Goal: Information Seeking & Learning: Learn about a topic

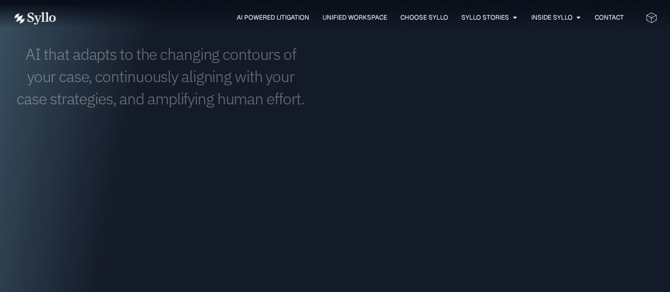
scroll to position [829, 0]
click at [188, 83] on h1 "AI that adapts to the changing contours of your case, continuously aligning wit…" at bounding box center [161, 76] width 296 height 67
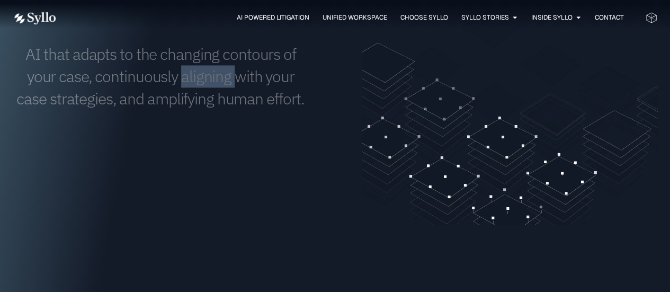
click at [188, 83] on h1 "AI that adapts to the changing contours of your case, continuously aligning wit…" at bounding box center [161, 76] width 296 height 67
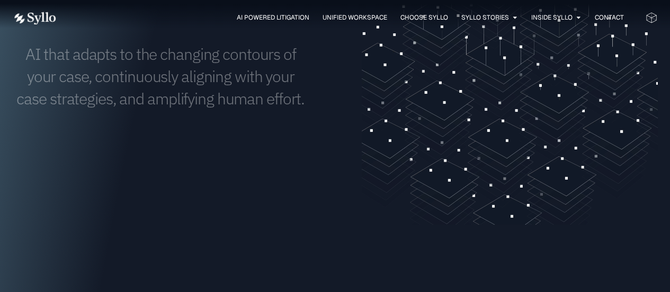
click at [179, 94] on h1 "AI that adapts to the changing contours of your case, continuously aligning wit…" at bounding box center [161, 76] width 296 height 67
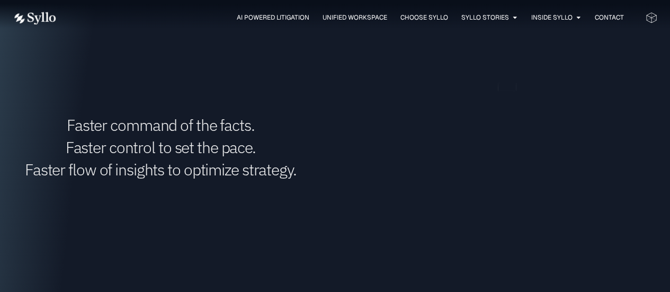
scroll to position [1140, 0]
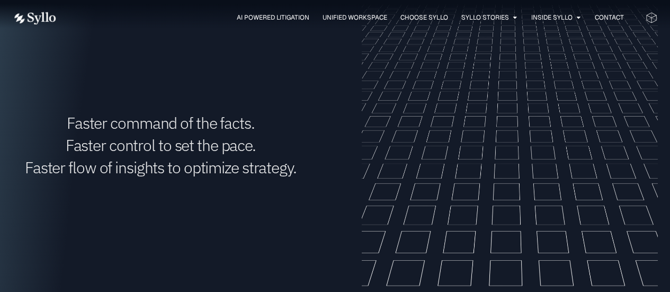
click at [161, 147] on h1 "Faster command of the facts. Faster control to set the pace. Faster flow of ins…" at bounding box center [161, 145] width 296 height 67
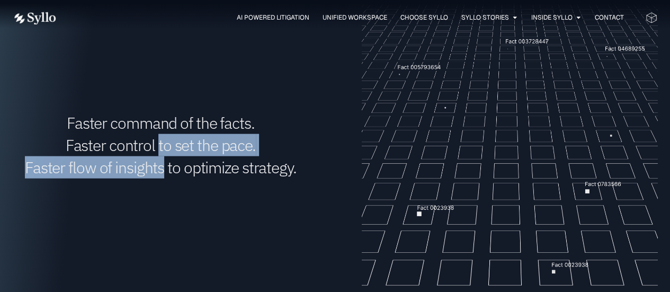
drag, startPoint x: 161, startPoint y: 147, endPoint x: 155, endPoint y: 174, distance: 27.9
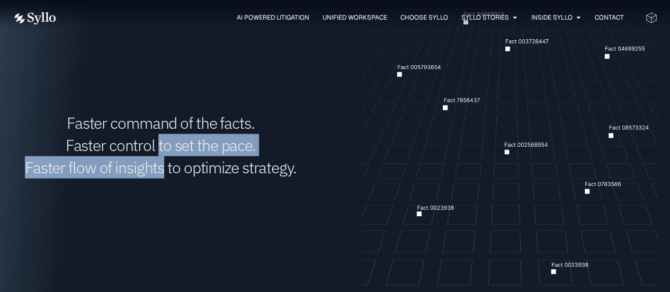
click at [155, 174] on h1 "Faster command of the facts. Faster control to set the pace. Faster flow of ins…" at bounding box center [161, 145] width 296 height 67
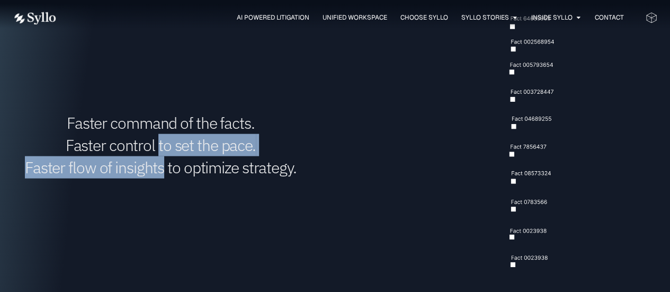
click at [155, 174] on h1 "Faster command of the facts. Faster control to set the pace. Faster flow of ins…" at bounding box center [161, 145] width 296 height 67
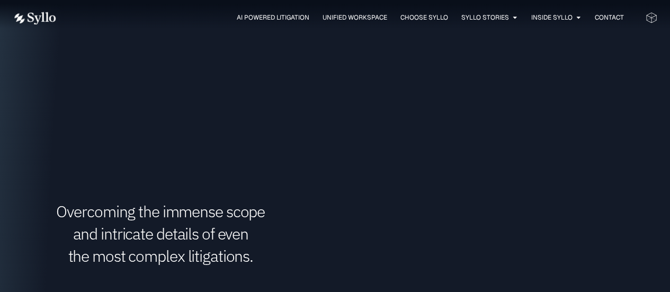
scroll to position [1490, 0]
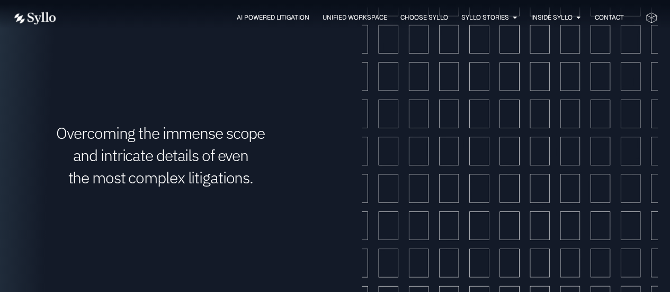
click at [185, 160] on h1 "Overcoming the immense scope and intricate details of even the most complex lit…" at bounding box center [161, 155] width 296 height 67
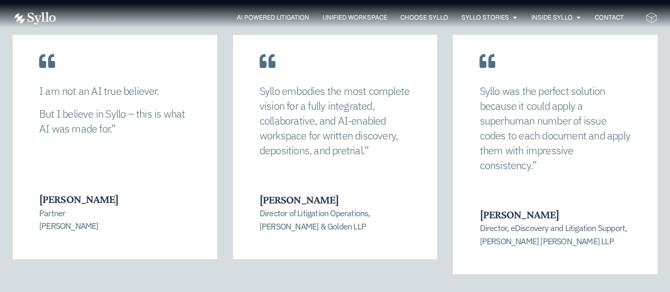
scroll to position [2047, 0]
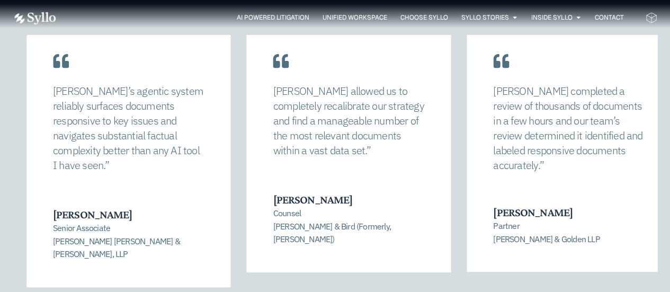
click at [80, 129] on p "Syllo’s agentic system reliably surfaces documents responsive to key issues and…" at bounding box center [128, 128] width 151 height 89
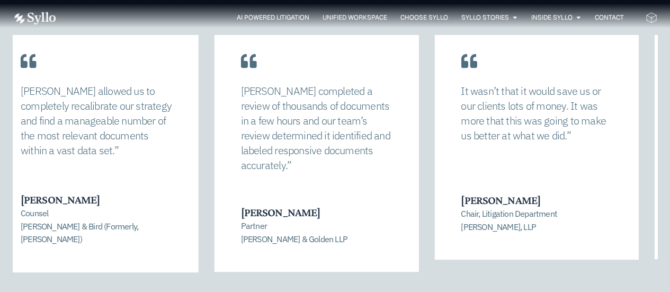
click at [121, 164] on div "Syllo allowed us to completely recalibrate our strategy and find a manageable n…" at bounding box center [96, 125] width 151 height 82
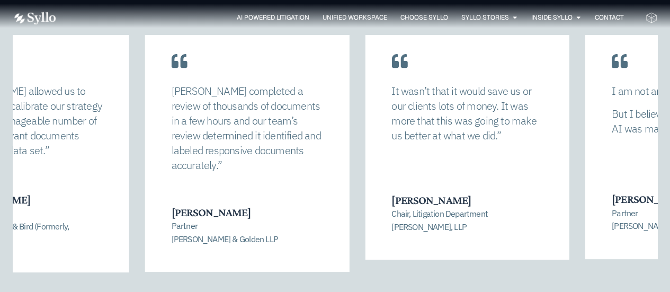
click at [223, 148] on p "Syllo completed a review of thousands of documents in a few hours and our team’…" at bounding box center [247, 128] width 151 height 89
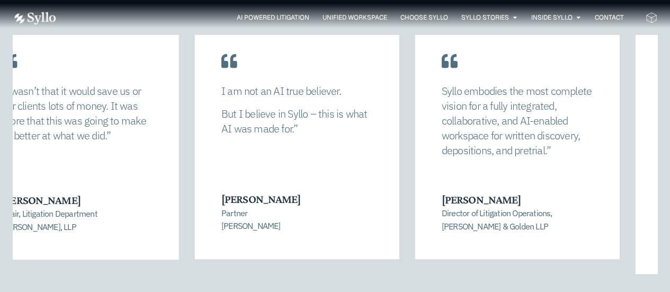
click at [97, 148] on div "It wasn’t that it would save us or our clients lots of money. It was more that …" at bounding box center [76, 117] width 151 height 67
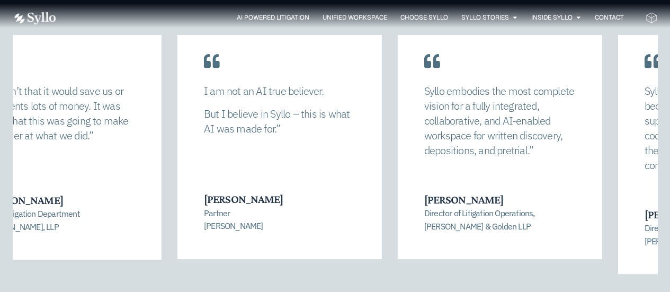
click at [263, 160] on div "I am not an AI true believer. But I believe in Syllo – this is what AI was made…" at bounding box center [279, 137] width 204 height 244
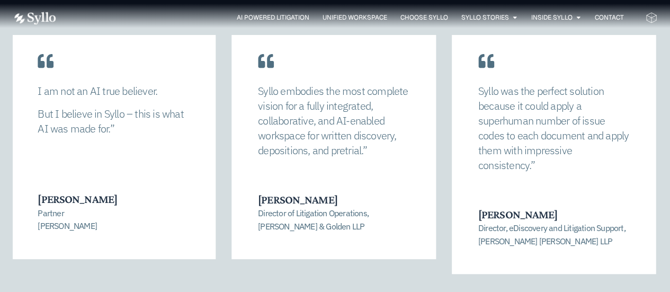
click at [191, 150] on div "I am not an AI true believer. But I believe in Syllo – this is what AI was made…" at bounding box center [113, 137] width 204 height 244
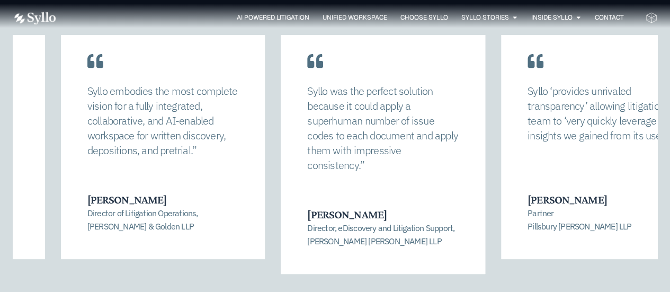
click at [130, 142] on div "Syllo embodies the most complete vision for a fully integrated, collaborative, …" at bounding box center [163, 137] width 204 height 244
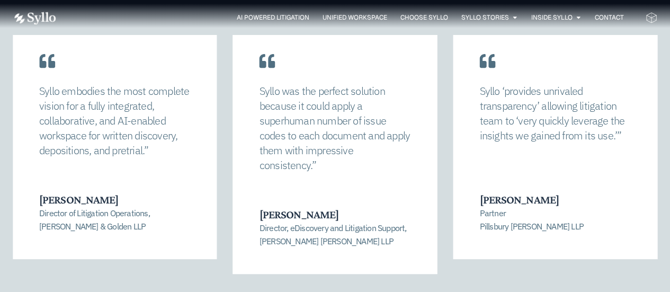
click at [259, 127] on p "Syllo was the perfect solution because it could apply a superhuman number of is…" at bounding box center [334, 128] width 151 height 89
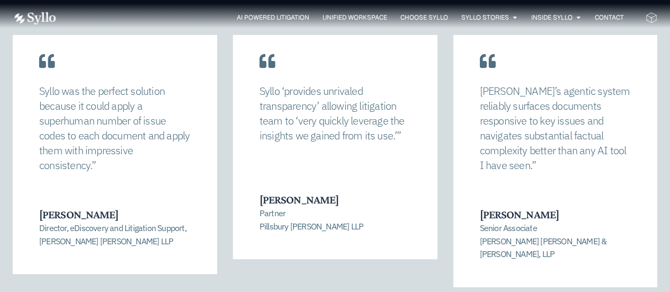
click at [298, 159] on div "Syllo ‘provides unrivaled transparency’ allowing litigation team to ‘very quick…" at bounding box center [335, 137] width 204 height 244
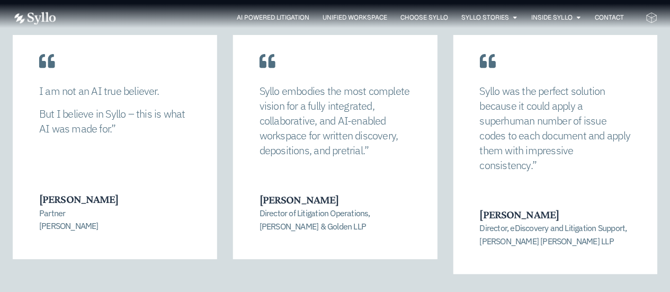
click at [323, 268] on div "Syllo embodies the most complete vision for a fully integrated, collaborative, …" at bounding box center [335, 161] width 204 height 252
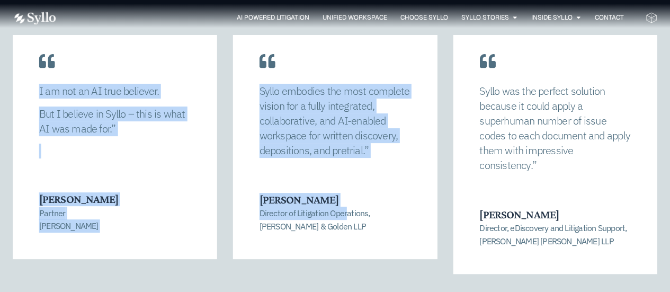
drag, startPoint x: 328, startPoint y: 280, endPoint x: 346, endPoint y: 212, distance: 70.0
click at [346, 212] on div "Syllo allowed us to completely recalibrate our strategy and find a manageable n…" at bounding box center [335, 176] width 644 height 282
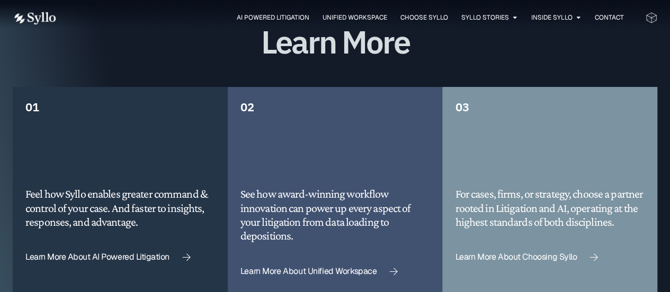
scroll to position [2512, 0]
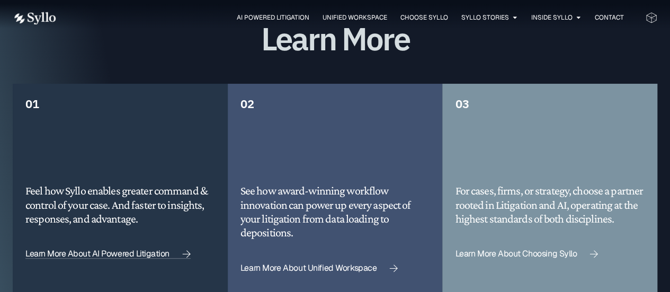
click at [129, 249] on span "Learn More About AI Powered Litigation" at bounding box center [97, 253] width 144 height 8
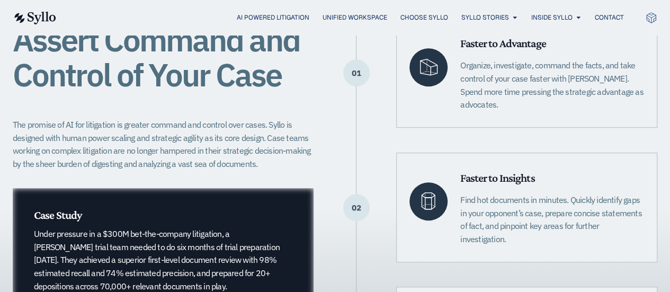
scroll to position [275, 0]
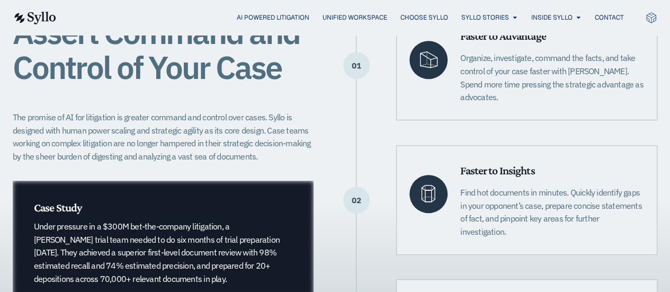
click at [316, 145] on div "Assert Command and Control of Your Case The promise of AI for litigation is gre…" at bounding box center [335, 200] width 644 height 378
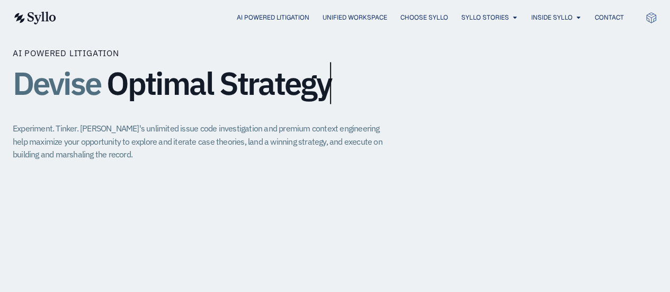
scroll to position [751, 0]
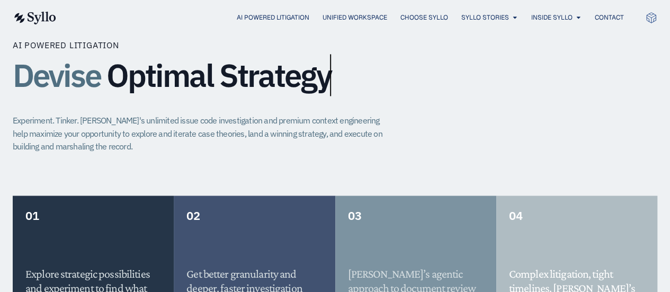
click at [186, 114] on p "Experiment. Tinker. Syllo's unlimited issue code investigation and premium cont…" at bounding box center [202, 133] width 379 height 39
click at [186, 114] on p "Experiment. Tinker. [PERSON_NAME]'s unlimited issue code investigation and prem…" at bounding box center [202, 133] width 379 height 39
click at [185, 128] on p "Experiment. Tinker. [PERSON_NAME]'s unlimited issue code investigation and prem…" at bounding box center [202, 133] width 379 height 39
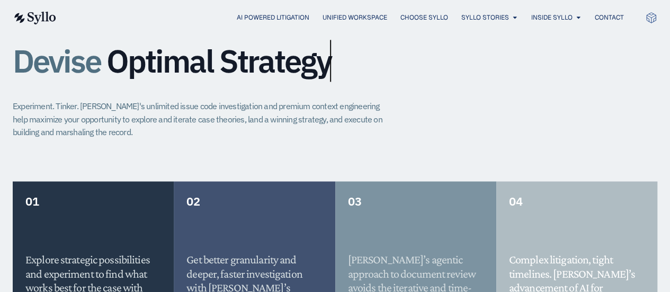
click at [214, 119] on p "Experiment. Tinker. [PERSON_NAME]'s unlimited issue code investigation and prem…" at bounding box center [202, 119] width 379 height 39
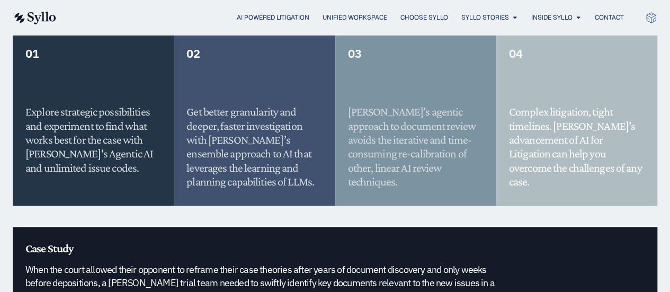
scroll to position [914, 0]
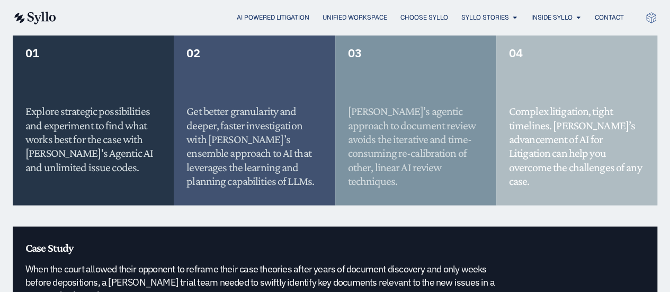
click at [214, 119] on h5 "Get better granularity and deeper, faster investigation with [PERSON_NAME]’s en…" at bounding box center [254, 146] width 136 height 84
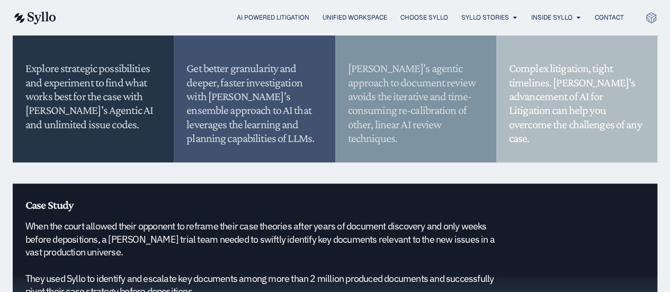
scroll to position [958, 0]
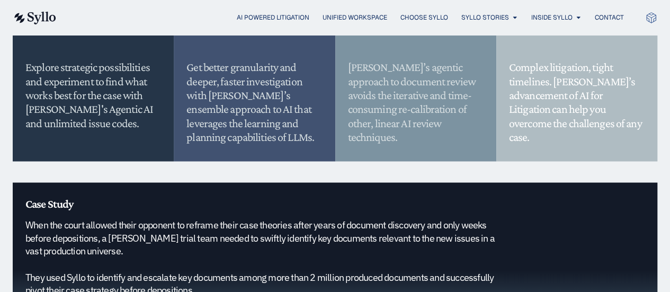
click at [271, 222] on h5 "When the court allowed their opponent to reframe their case theories after year…" at bounding box center [260, 257] width 470 height 78
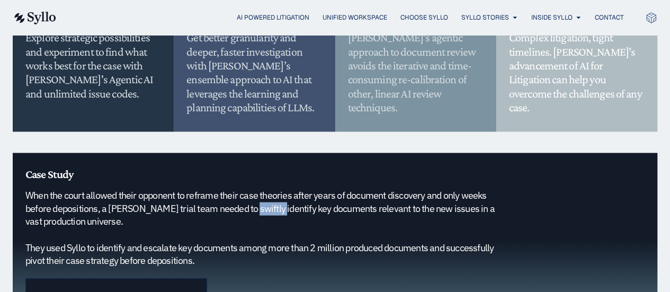
scroll to position [988, 0]
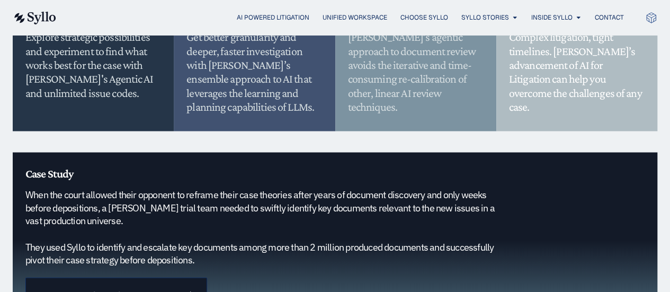
click at [271, 222] on h5 "When the court allowed their opponent to reframe their case theories after year…" at bounding box center [260, 227] width 470 height 78
click at [271, 228] on h5 "When the court allowed their opponent to reframe their case theories after year…" at bounding box center [260, 227] width 470 height 78
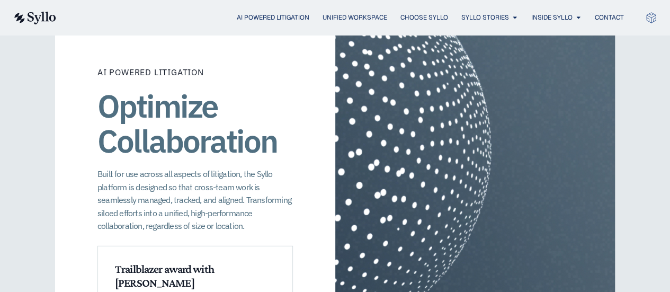
scroll to position [1423, 0]
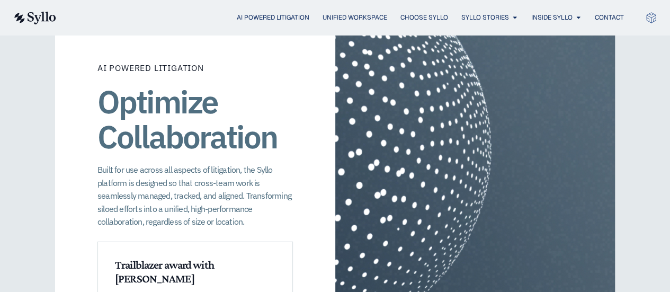
click at [183, 167] on p "Built for use across all aspects of litigation, the Syllo platform is designed …" at bounding box center [194, 195] width 195 height 65
click at [173, 186] on p "Built for use across all aspects of litigation, the Syllo platform is designed …" at bounding box center [194, 195] width 195 height 65
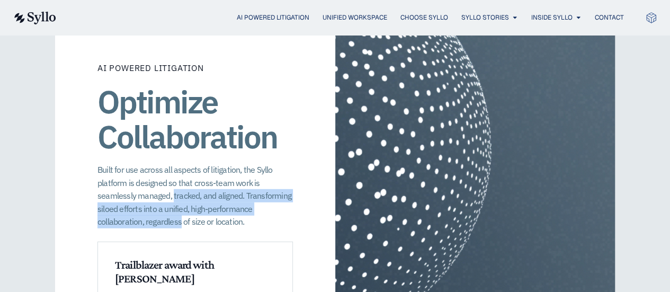
drag, startPoint x: 173, startPoint y: 186, endPoint x: 169, endPoint y: 201, distance: 15.3
click at [169, 201] on p "Built for use across all aspects of litigation, the Syllo platform is designed …" at bounding box center [194, 195] width 195 height 65
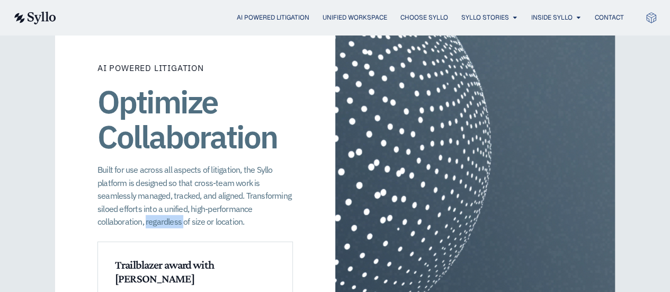
click at [169, 201] on p "Built for use across all aspects of litigation, the Syllo platform is designed …" at bounding box center [194, 195] width 195 height 65
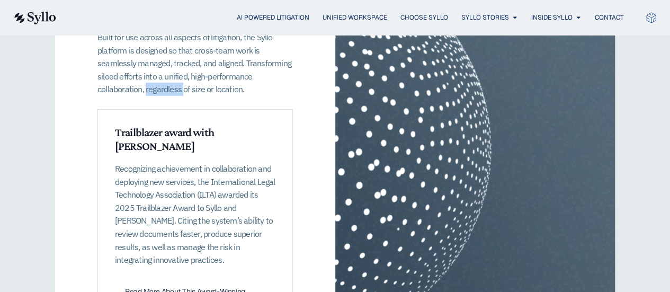
scroll to position [1557, 0]
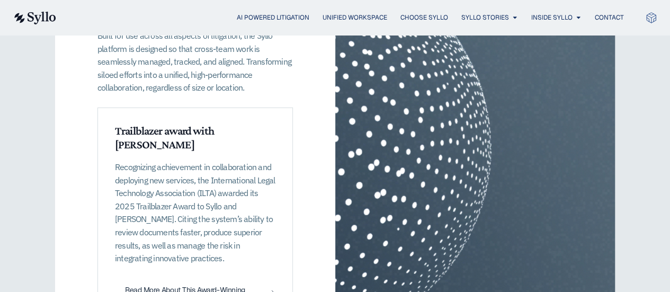
click at [186, 160] on p "Recognizing achievement in collaboration and deploying new services, the Intern…" at bounding box center [195, 212] width 160 height 104
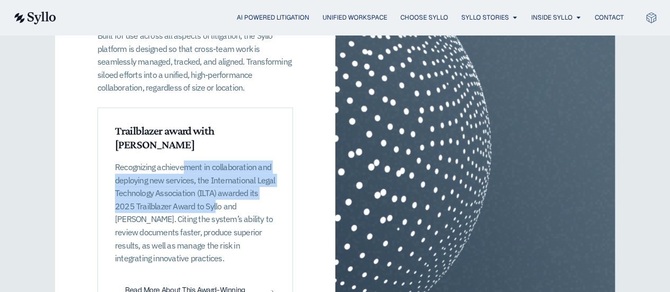
drag, startPoint x: 186, startPoint y: 152, endPoint x: 189, endPoint y: 192, distance: 39.3
click at [189, 192] on p "Recognizing achievement in collaboration and deploying new services, the Intern…" at bounding box center [195, 212] width 160 height 104
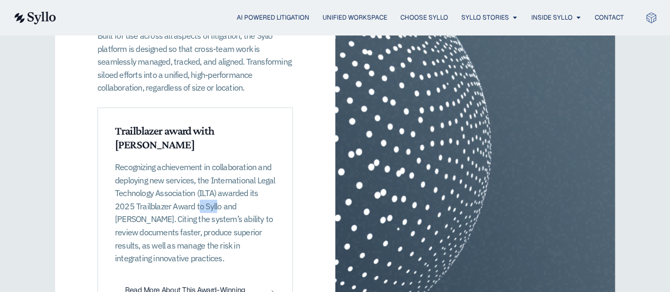
click at [189, 192] on p "Recognizing achievement in collaboration and deploying new services, the Intern…" at bounding box center [195, 212] width 160 height 104
click at [190, 207] on p "Recognizing achievement in collaboration and deploying new services, the Intern…" at bounding box center [195, 212] width 160 height 104
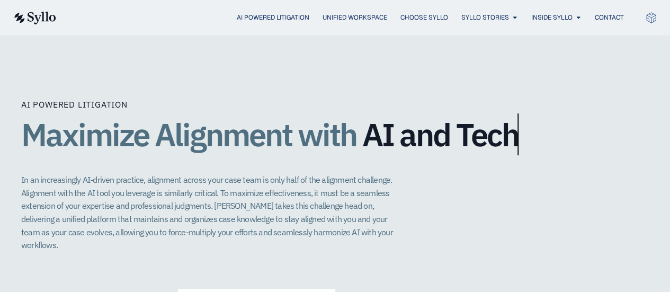
scroll to position [2216, 0]
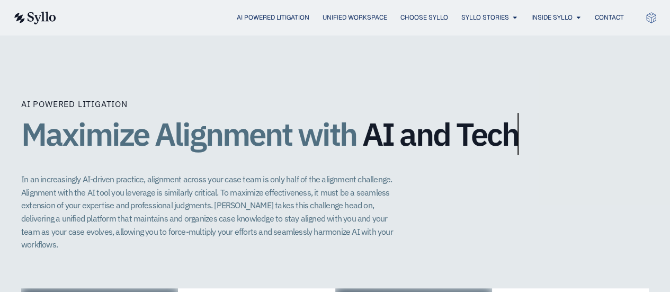
click at [229, 173] on p "In an increasingly AI-driven practice, alignment across your case team is only …" at bounding box center [212, 212] width 382 height 78
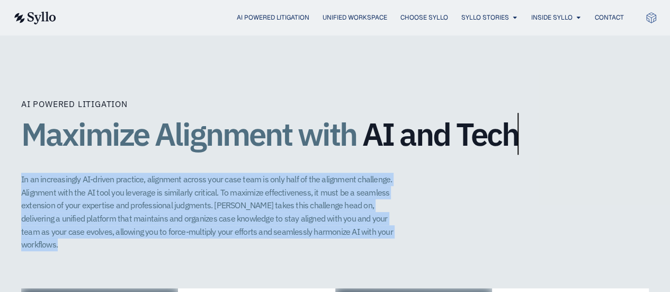
click at [229, 173] on p "In an increasingly AI-driven practice, alignment across your case team is only …" at bounding box center [212, 212] width 382 height 78
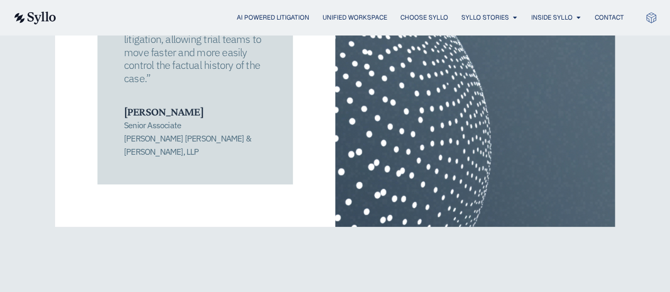
scroll to position [1863, 0]
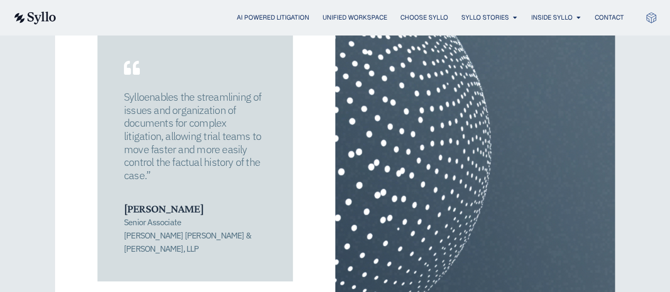
click at [127, 215] on p "Senior Associate Quinn Emanuel Urquhart & Sullivan, LLP" at bounding box center [195, 234] width 142 height 39
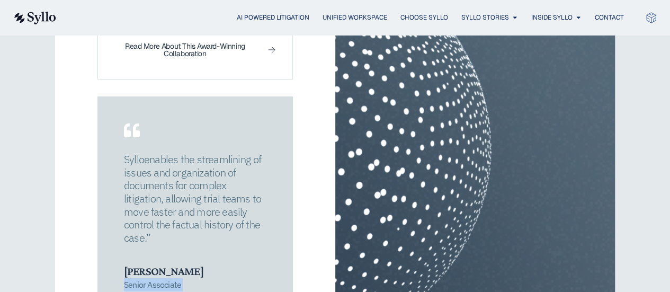
scroll to position [1799, 0]
click at [162, 174] on span "enables the streamlining of issues and organization of documents for complex li…" at bounding box center [192, 200] width 137 height 93
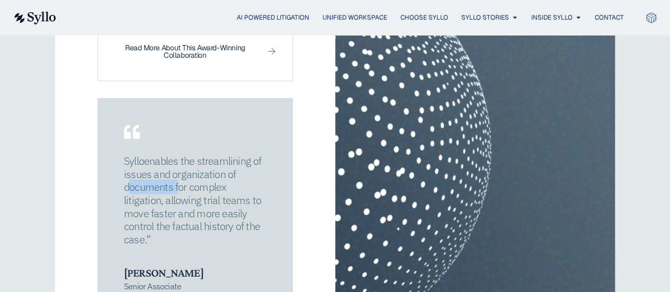
click at [162, 174] on span "enables the streamlining of issues and organization of documents for complex li…" at bounding box center [192, 200] width 137 height 93
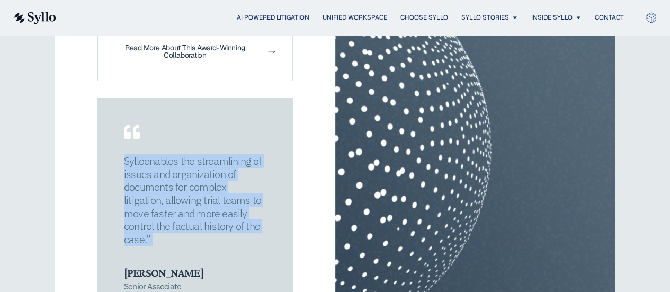
click at [162, 174] on span "enables the streamlining of issues and organization of documents for complex li…" at bounding box center [192, 200] width 137 height 93
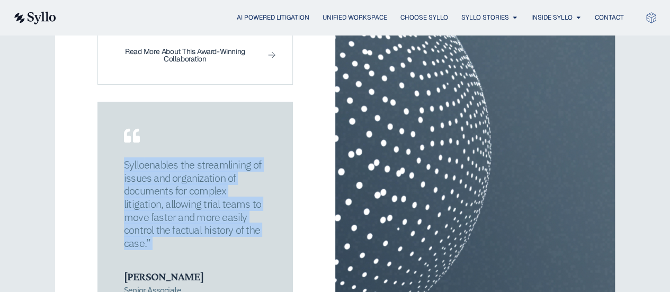
click at [162, 174] on span "enables the streamlining of issues and organization of documents for complex li…" at bounding box center [192, 203] width 137 height 93
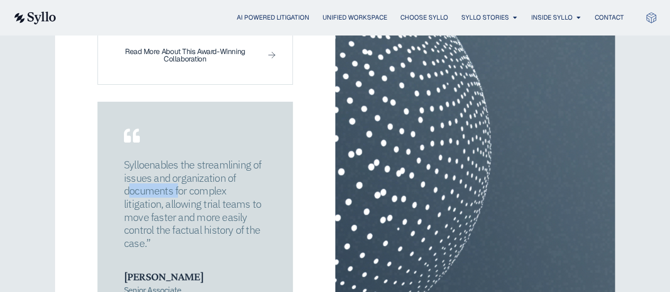
click at [162, 174] on span "enables the streamlining of issues and organization of documents for complex li…" at bounding box center [192, 203] width 137 height 93
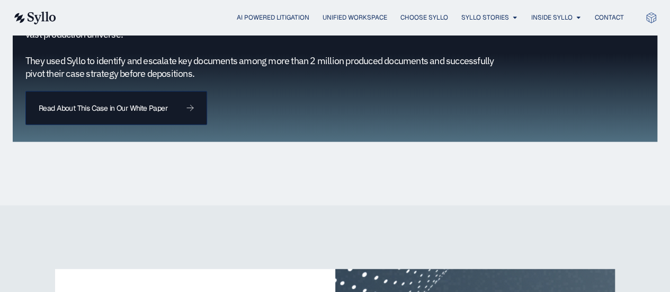
scroll to position [1172, 0]
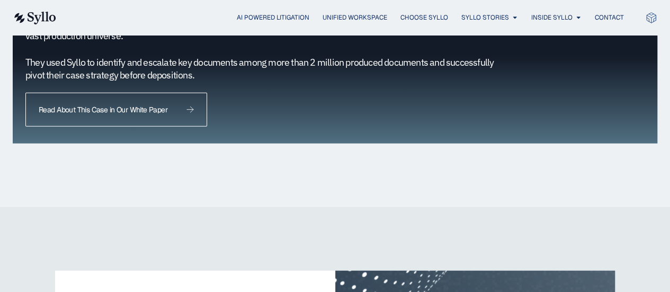
click at [173, 106] on span "Read About This Case in Our White Paper" at bounding box center [116, 109] width 155 height 7
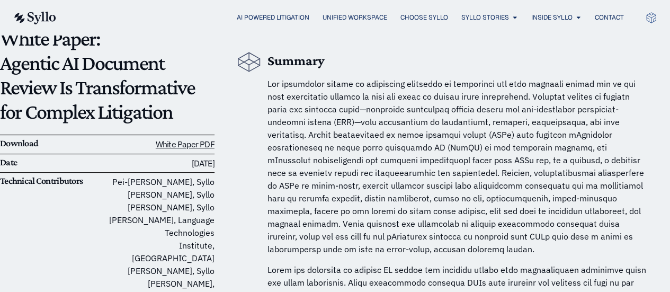
scroll to position [110, 0]
click at [389, 98] on span at bounding box center [455, 166] width 376 height 176
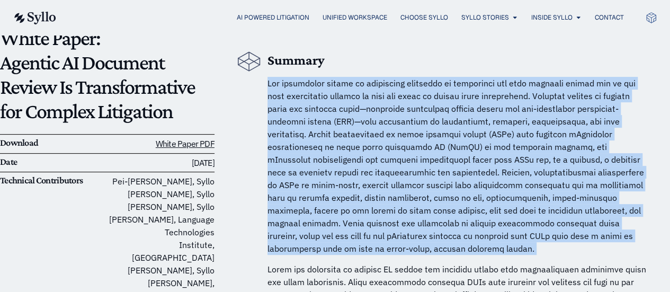
click at [389, 98] on span at bounding box center [455, 166] width 376 height 176
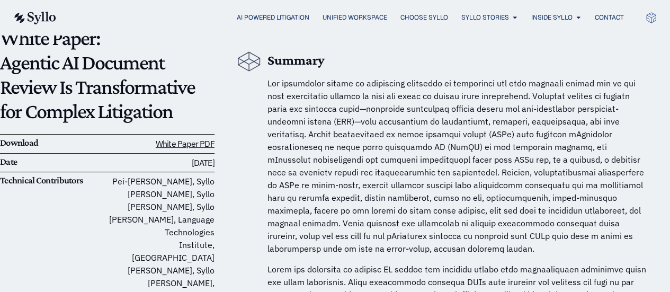
click at [389, 98] on span at bounding box center [455, 166] width 376 height 176
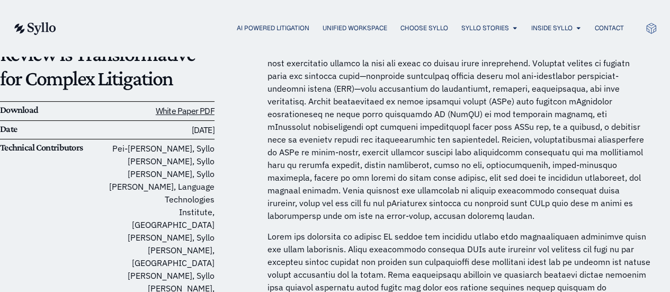
scroll to position [0, 0]
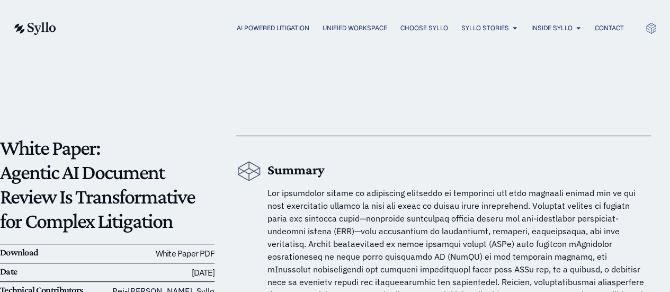
click at [175, 253] on link "White Paper PDF" at bounding box center [185, 253] width 59 height 11
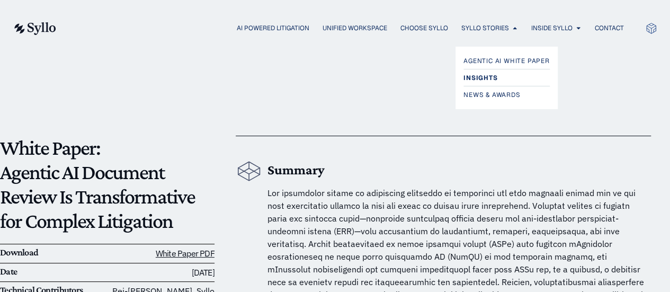
click at [490, 77] on span "Insights" at bounding box center [480, 77] width 34 height 13
click at [491, 78] on span "Insights" at bounding box center [480, 77] width 34 height 13
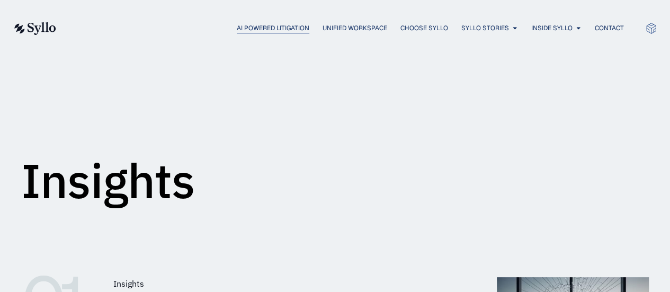
click at [260, 24] on span "AI Powered Litigation" at bounding box center [273, 28] width 73 height 10
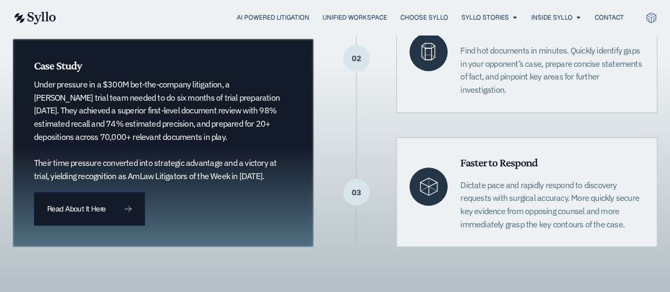
scroll to position [417, 0]
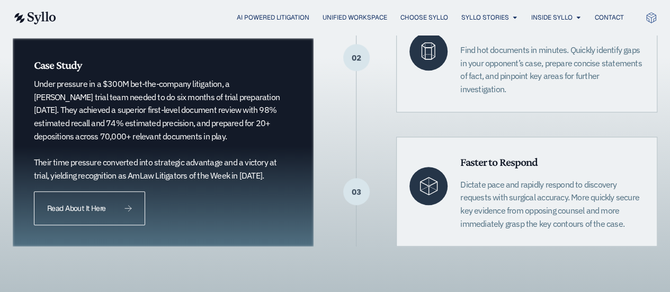
click at [90, 200] on link "Read About It Here" at bounding box center [89, 208] width 111 height 34
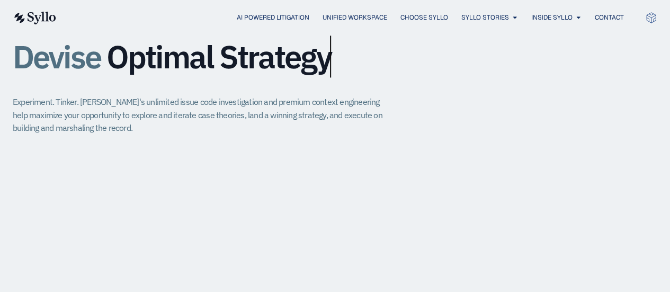
scroll to position [779, 0]
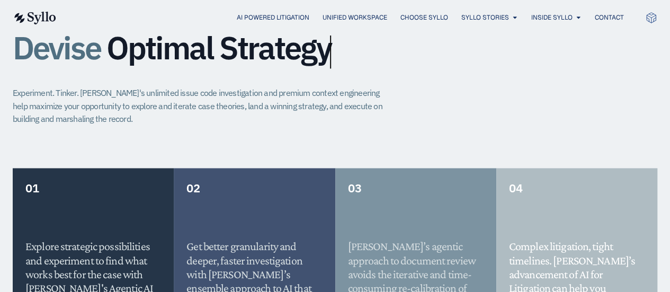
click at [158, 100] on p "Experiment. Tinker. [PERSON_NAME]'s unlimited issue code investigation and prem…" at bounding box center [202, 105] width 379 height 39
drag, startPoint x: 158, startPoint y: 100, endPoint x: 233, endPoint y: 107, distance: 76.0
click at [233, 107] on p "Experiment. Tinker. [PERSON_NAME]'s unlimited issue code investigation and prem…" at bounding box center [202, 105] width 379 height 39
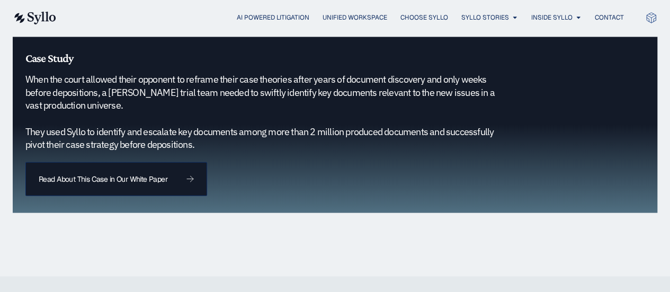
scroll to position [1099, 0]
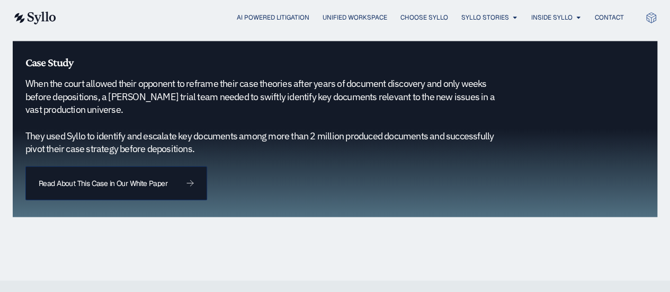
click at [183, 79] on h5 "When the court allowed their opponent to reframe their case theories after year…" at bounding box center [260, 116] width 470 height 78
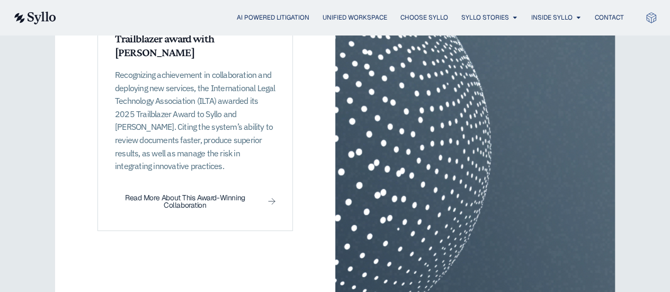
scroll to position [1650, 0]
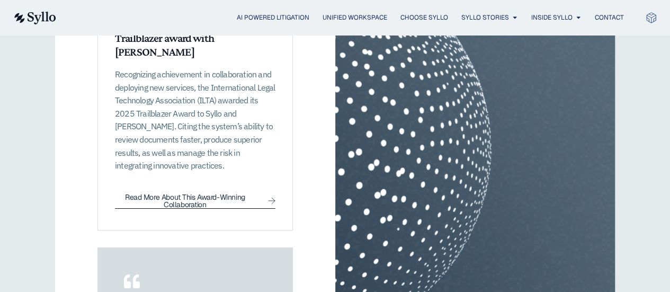
click at [219, 193] on span "Read More About This Award-Winning Collaboration" at bounding box center [185, 200] width 140 height 15
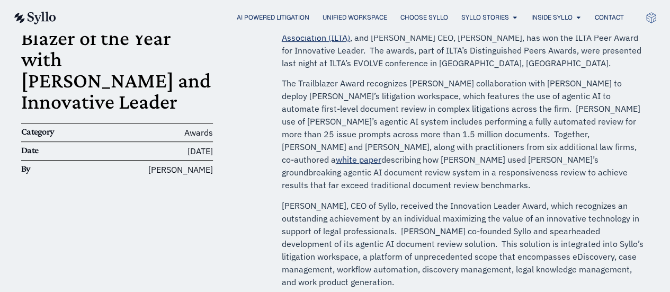
scroll to position [168, 0]
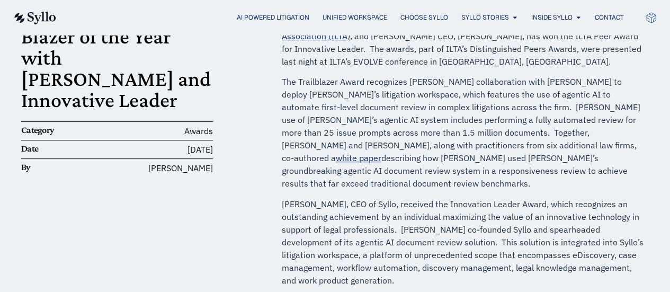
click at [453, 96] on p "The Trailblazer Award recognizes [PERSON_NAME] collaboration with [PERSON_NAME]…" at bounding box center [463, 132] width 362 height 114
click at [461, 111] on p "The Trailblazer Award recognizes [PERSON_NAME] collaboration with [PERSON_NAME]…" at bounding box center [463, 132] width 362 height 114
click at [461, 128] on p "The Trailblazer Award recognizes [PERSON_NAME] collaboration with [PERSON_NAME]…" at bounding box center [463, 132] width 362 height 114
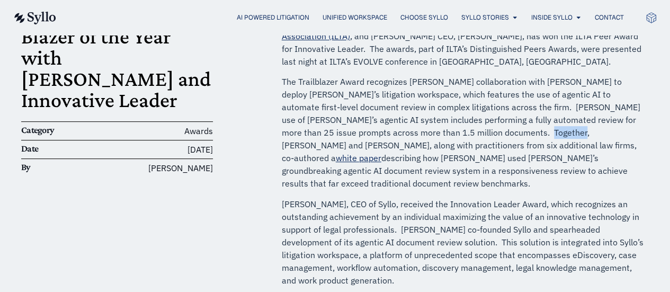
click at [461, 128] on p "The Trailblazer Award recognizes [PERSON_NAME] collaboration with [PERSON_NAME]…" at bounding box center [463, 132] width 362 height 114
click at [465, 121] on p "The Trailblazer Award recognizes Ballard Spahr’s collaboration with Syllo to de…" at bounding box center [463, 132] width 362 height 114
click at [493, 152] on p "The Trailblazer Award recognizes Ballard Spahr’s collaboration with Syllo to de…" at bounding box center [463, 132] width 362 height 114
drag, startPoint x: 493, startPoint y: 152, endPoint x: 479, endPoint y: 160, distance: 17.1
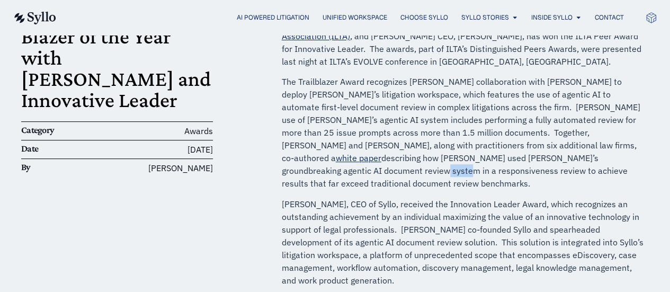
click at [479, 160] on p "The Trailblazer Award recognizes Ballard Spahr’s collaboration with Syllo to de…" at bounding box center [463, 132] width 362 height 114
click at [482, 175] on p "The Trailblazer Award recognizes Ballard Spahr’s collaboration with Syllo to de…" at bounding box center [463, 132] width 362 height 114
click at [488, 158] on p "The Trailblazer Award recognizes Ballard Spahr’s collaboration with Syllo to de…" at bounding box center [463, 132] width 362 height 114
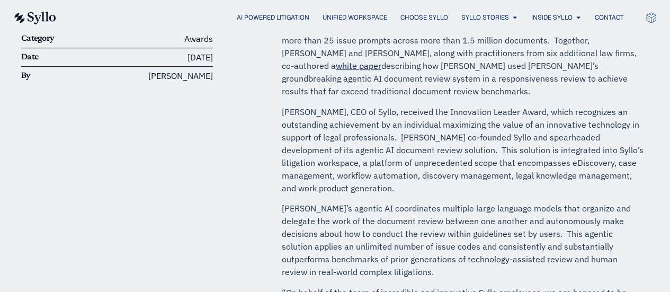
scroll to position [267, 0]
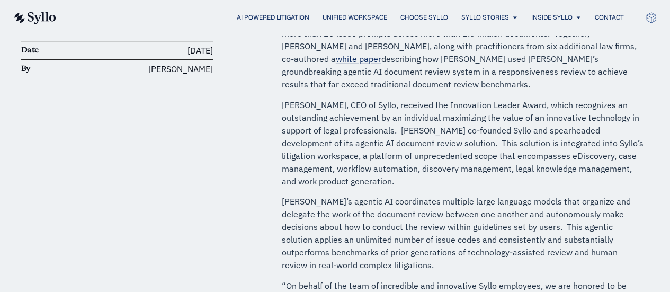
click at [488, 158] on p "Jeffrey Chivers, CEO of Syllo, received the Innovation Leader Award, which reco…" at bounding box center [463, 142] width 362 height 89
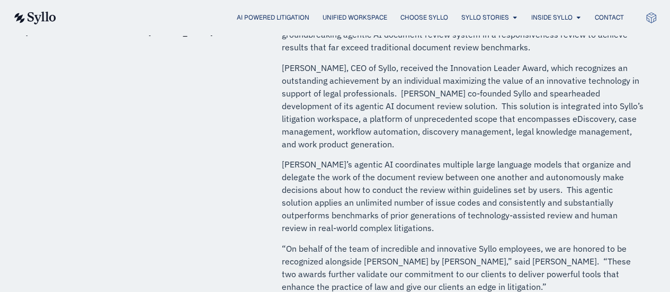
click at [454, 158] on p "Syllo’s agentic AI coordinates multiple large language models that organize and…" at bounding box center [463, 196] width 362 height 76
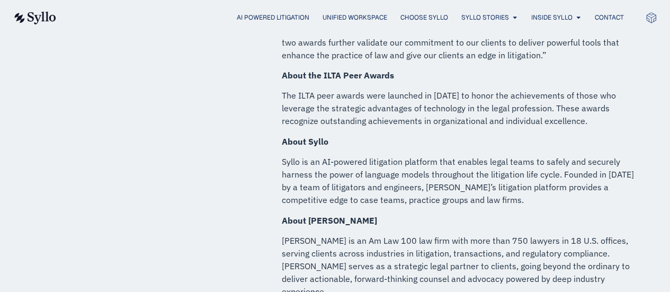
scroll to position [536, 0]
click at [463, 155] on p "Syllo is an AI-powered litigation platform that enables legal teams to safely a…" at bounding box center [463, 180] width 362 height 51
click at [457, 166] on p "Syllo is an AI-powered litigation platform that enables legal teams to safely a…" at bounding box center [463, 180] width 362 height 51
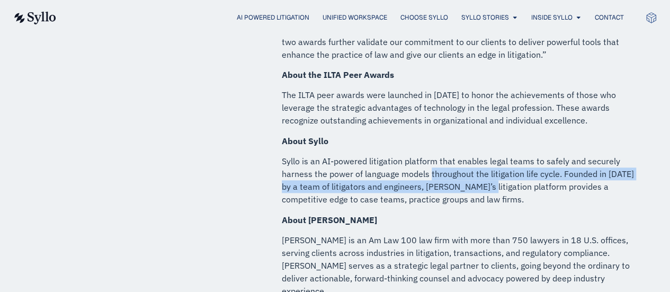
drag, startPoint x: 457, startPoint y: 166, endPoint x: 453, endPoint y: 179, distance: 14.4
click at [453, 179] on p "Syllo is an AI-powered litigation platform that enables legal teams to safely a…" at bounding box center [463, 180] width 362 height 51
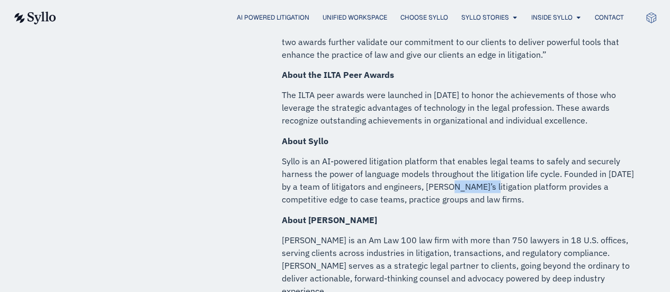
click at [453, 179] on p "Syllo is an AI-powered litigation platform that enables legal teams to safely a…" at bounding box center [463, 180] width 362 height 51
click at [435, 196] on div "MYRTLE BEACH, SC, April 30, 2025 – Syllo , the litigation workspace for the AI …" at bounding box center [463, 33] width 362 height 818
click at [482, 233] on p "Ballard Spahr is an Am Law 100 law firm with more than 750 lawyers in 18 U.S. o…" at bounding box center [463, 265] width 362 height 64
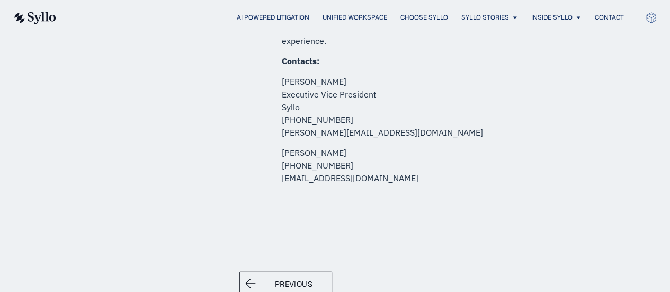
scroll to position [787, 0]
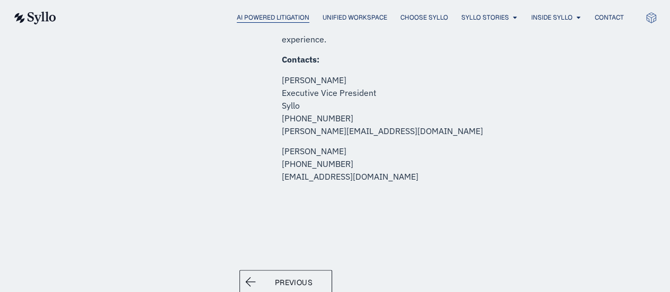
click at [250, 19] on span "AI Powered Litigation" at bounding box center [273, 18] width 73 height 10
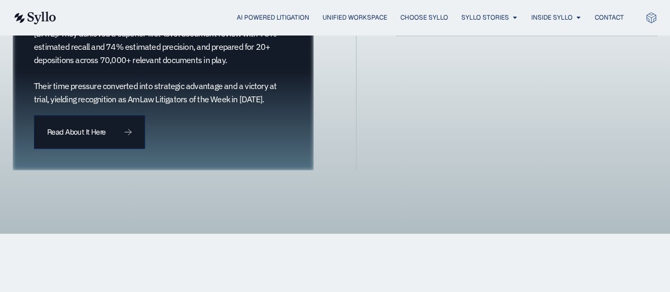
scroll to position [496, 0]
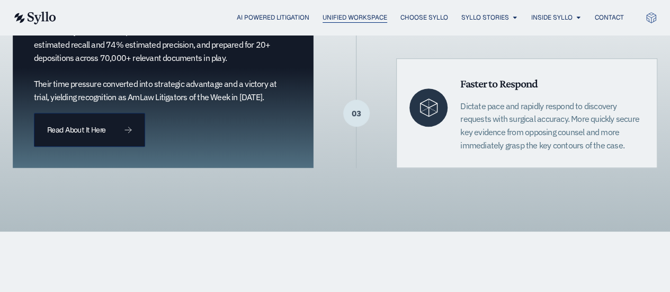
click at [340, 16] on span "Unified Workspace" at bounding box center [354, 18] width 65 height 10
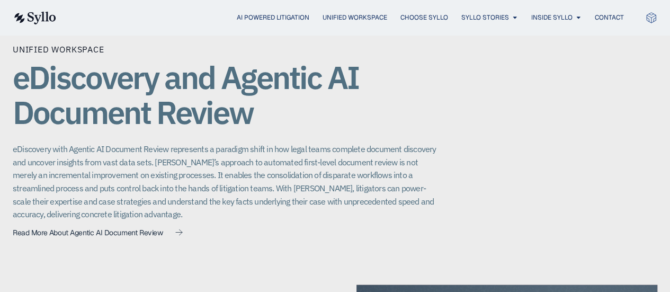
scroll to position [770, 0]
click at [195, 153] on p "eDiscovery with Agentic AI Document Review represents a paradigm shift in how l…" at bounding box center [225, 181] width 424 height 78
click at [206, 171] on p "eDiscovery with Agentic AI Document Review represents a paradigm shift in how l…" at bounding box center [225, 181] width 424 height 78
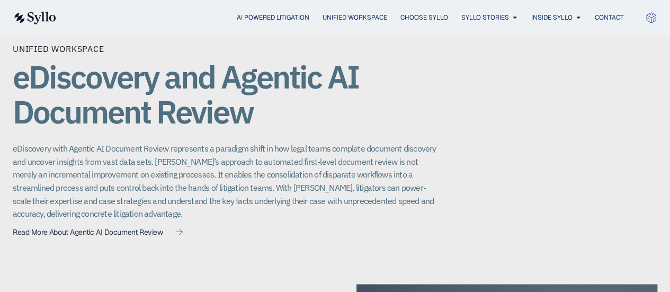
click at [221, 191] on p "eDiscovery with Agentic AI Document Review represents a paradigm shift in how l…" at bounding box center [225, 181] width 424 height 78
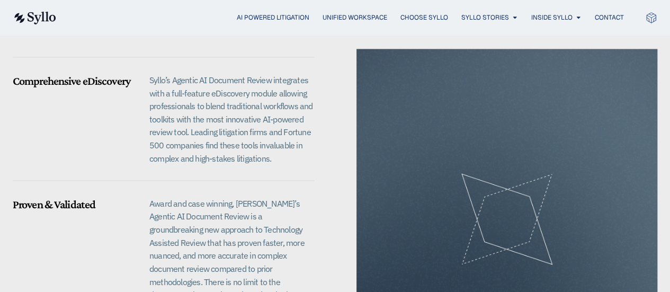
scroll to position [1004, 0]
click at [231, 134] on p "Syllo’s Agentic AI Document Review integrates with a full-feature eDiscovery mo…" at bounding box center [231, 119] width 165 height 91
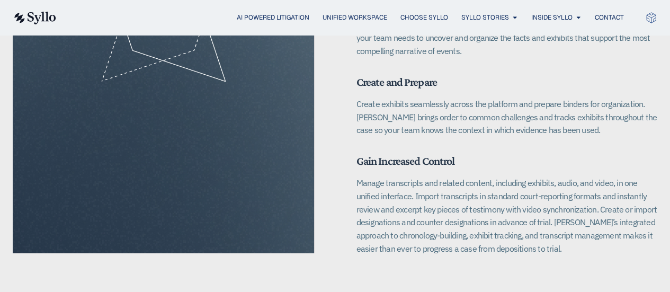
scroll to position [1696, 0]
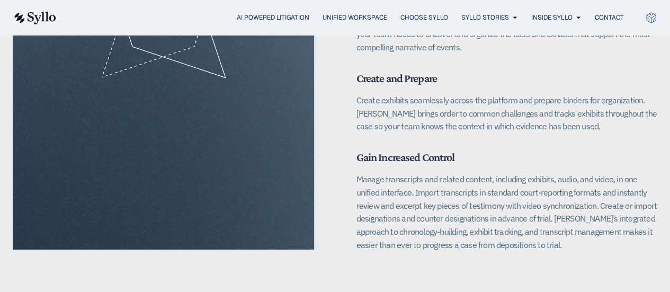
click at [484, 196] on p "Manage transcripts and related content, including exhibits, audio, and video, i…" at bounding box center [506, 212] width 301 height 78
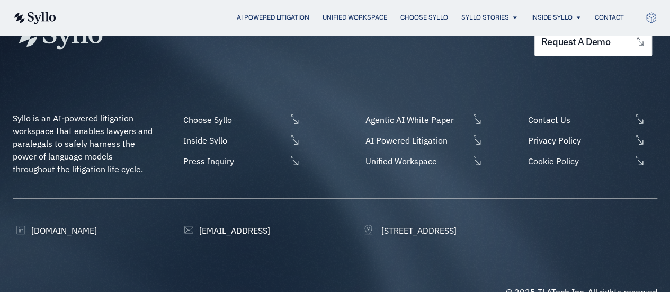
scroll to position [3022, 0]
click at [252, 114] on span "Choose Syllo" at bounding box center [234, 120] width 106 height 13
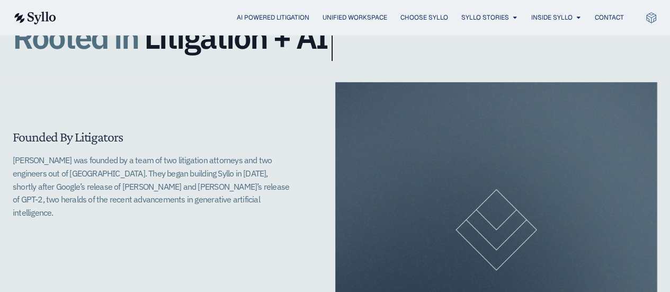
scroll to position [275, 0]
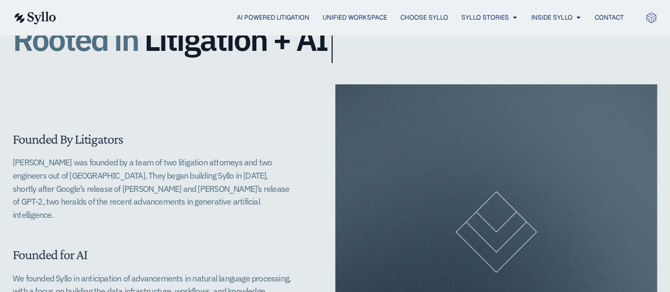
click at [160, 169] on p "Syllo was founded by a team of two litigation attorneys and two engineers out o…" at bounding box center [153, 188] width 280 height 65
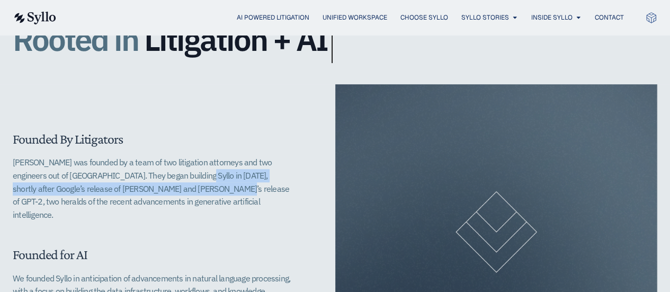
drag, startPoint x: 160, startPoint y: 169, endPoint x: 151, endPoint y: 190, distance: 22.8
click at [151, 190] on p "Syllo was founded by a team of two litigation attorneys and two engineers out o…" at bounding box center [153, 188] width 280 height 65
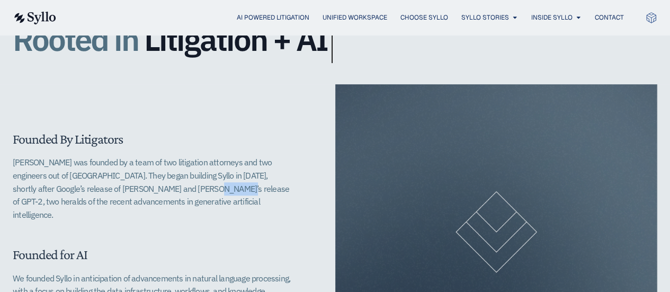
click at [151, 190] on p "Syllo was founded by a team of two litigation attorneys and two engineers out o…" at bounding box center [153, 188] width 280 height 65
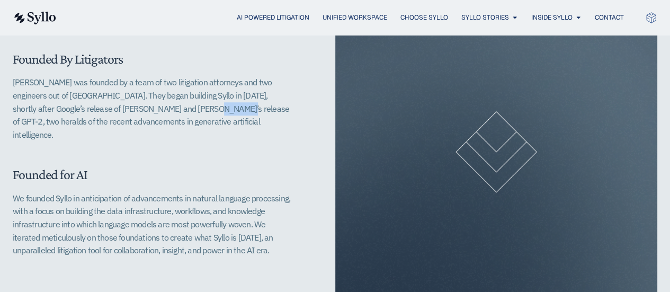
scroll to position [363, 0]
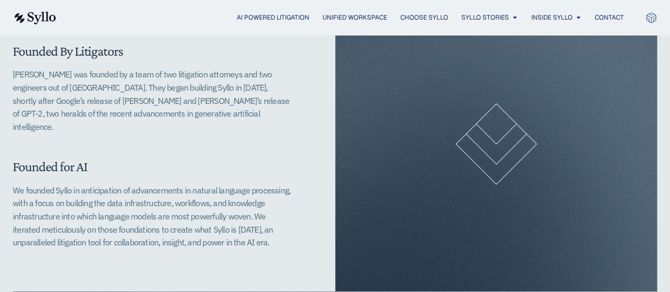
click at [159, 184] on p "We founded Syllo in anticipation of advancements in natural language processing…" at bounding box center [153, 216] width 280 height 65
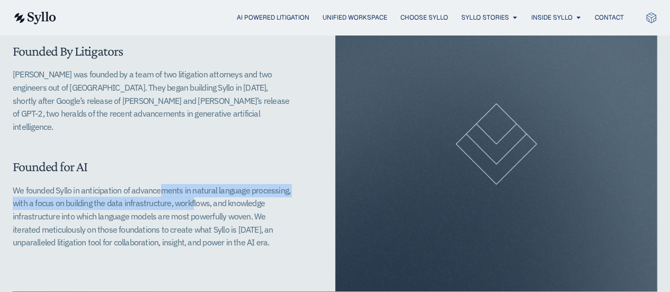
drag, startPoint x: 159, startPoint y: 179, endPoint x: 156, endPoint y: 190, distance: 11.4
click at [156, 190] on p "We founded Syllo in anticipation of advancements in natural language processing…" at bounding box center [153, 216] width 280 height 65
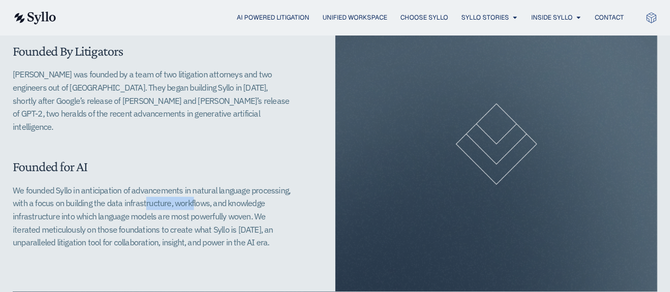
click at [156, 190] on p "We founded Syllo in anticipation of advancements in natural language processing…" at bounding box center [153, 216] width 280 height 65
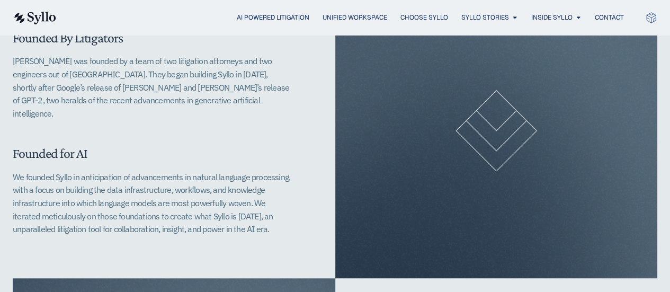
click at [156, 190] on p "We founded Syllo in anticipation of advancements in natural language processing…" at bounding box center [153, 202] width 280 height 65
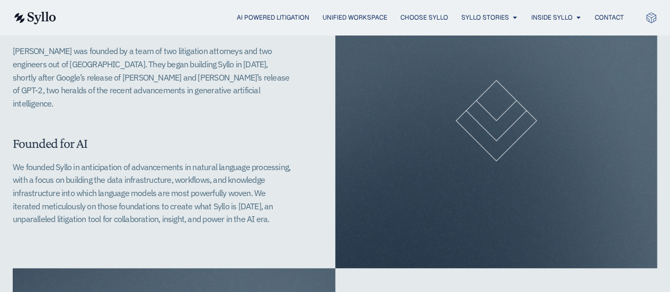
click at [156, 190] on p "We founded Syllo in anticipation of advancements in natural language processing…" at bounding box center [153, 192] width 280 height 65
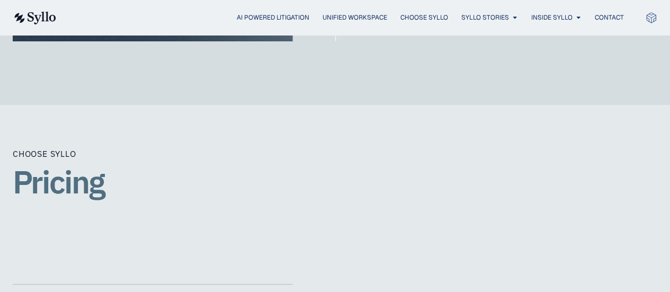
scroll to position [2039, 0]
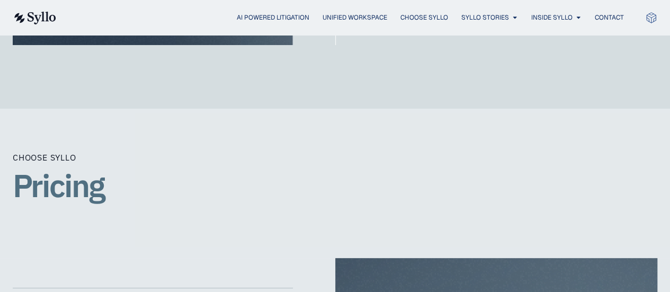
click at [72, 173] on h1 "Pricing" at bounding box center [335, 185] width 644 height 35
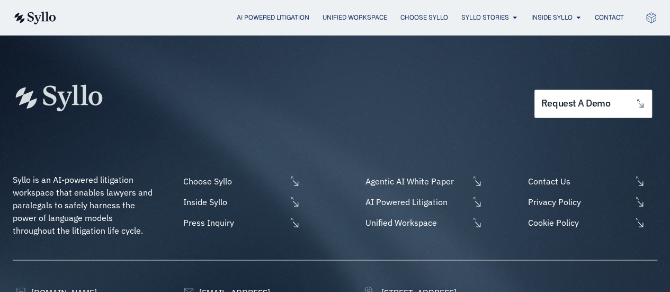
scroll to position [2739, 0]
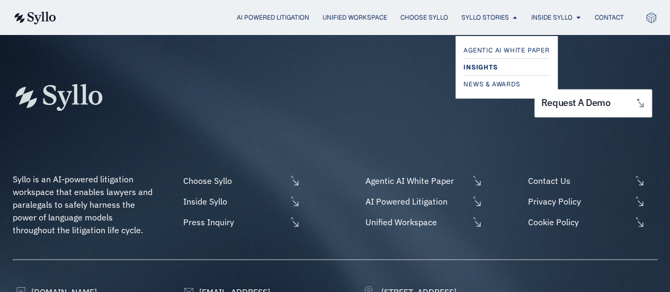
click at [484, 61] on span "Insights" at bounding box center [480, 67] width 34 height 13
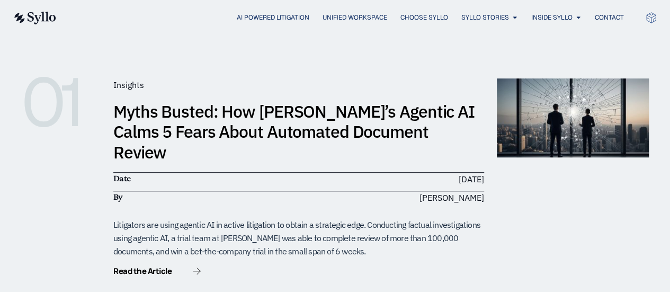
scroll to position [198, 0]
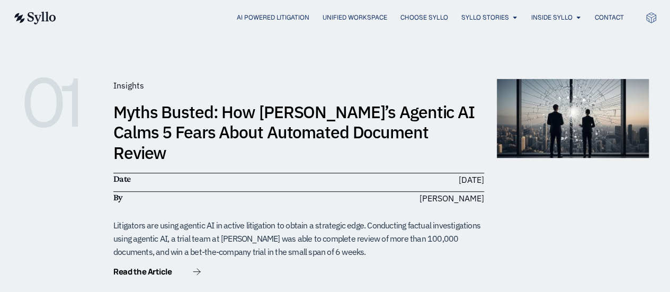
click at [280, 123] on link "Myths Busted: How [PERSON_NAME]’s Agentic AI Calms 5 Fears About Automated Docu…" at bounding box center [293, 132] width 361 height 63
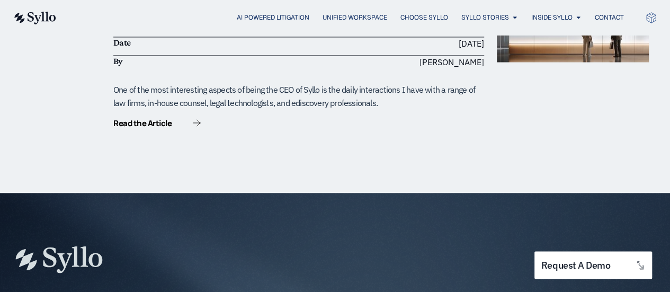
scroll to position [923, 0]
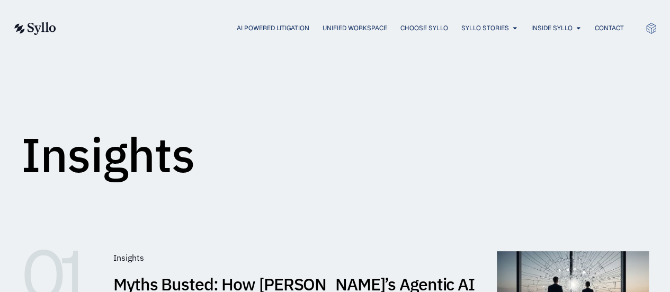
scroll to position [0, 0]
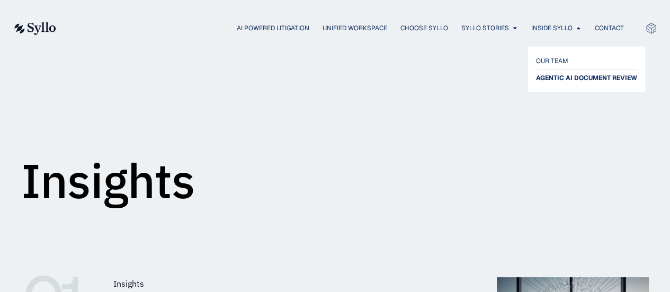
click at [579, 75] on span "AGENTIC AI DOCUMENT REVIEW" at bounding box center [586, 77] width 101 height 13
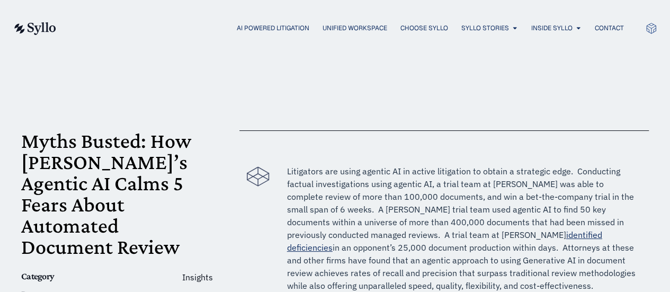
scroll to position [70, 0]
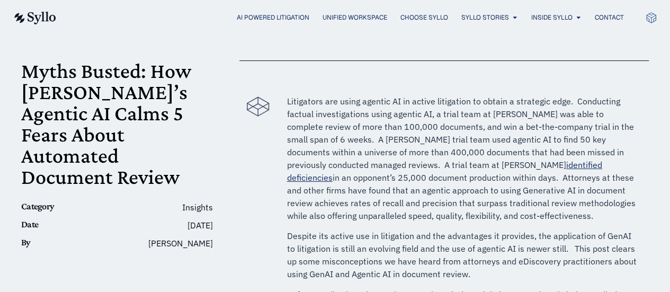
click at [401, 159] on p "Litigators are using agentic AI in active litigation to obtain a strategic edge…" at bounding box center [462, 158] width 351 height 127
click at [490, 176] on p "Litigators are using agentic AI in active litigation to obtain a strategic edge…" at bounding box center [462, 158] width 351 height 127
click at [444, 188] on p "Litigators are using agentic AI in active litigation to obtain a strategic edge…" at bounding box center [462, 158] width 351 height 127
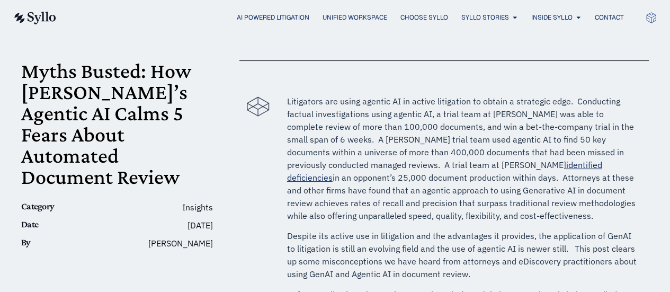
click at [435, 203] on p "Litigators are using agentic AI in active litigation to obtain a strategic edge…" at bounding box center [462, 158] width 351 height 127
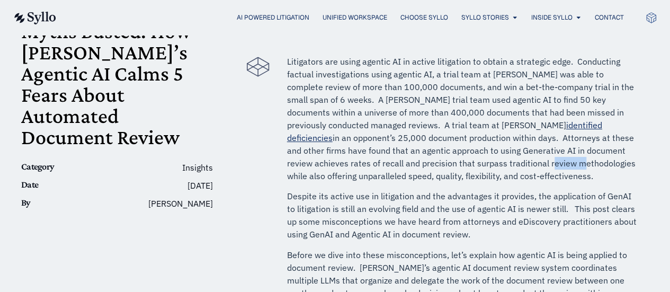
scroll to position [110, 0]
click at [435, 203] on p "Despite its active use in litigation and the advantages it provides, the applic…" at bounding box center [462, 214] width 351 height 51
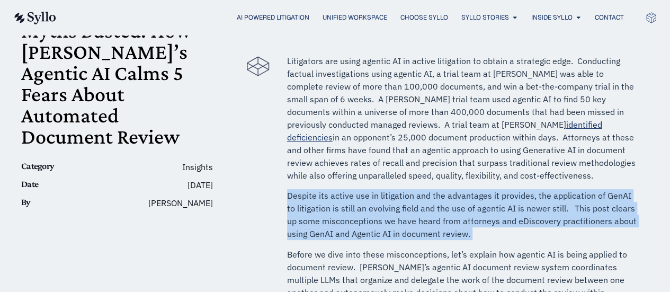
click at [435, 203] on p "Despite its active use in litigation and the advantages it provides, the applic…" at bounding box center [462, 214] width 351 height 51
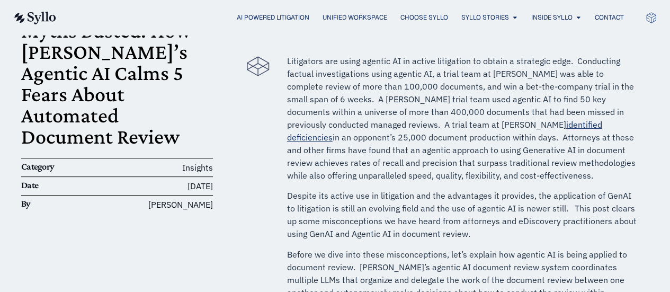
click at [435, 203] on p "Despite its active use in litigation and the advantages it provides, the applic…" at bounding box center [462, 214] width 351 height 51
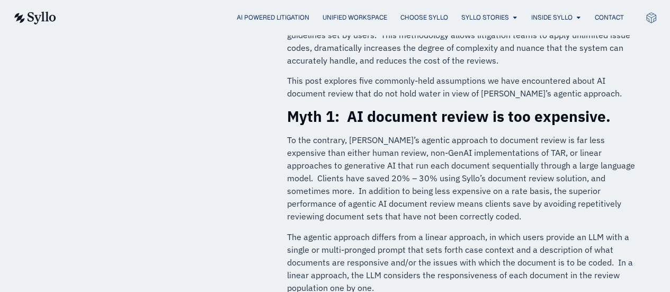
scroll to position [383, 0]
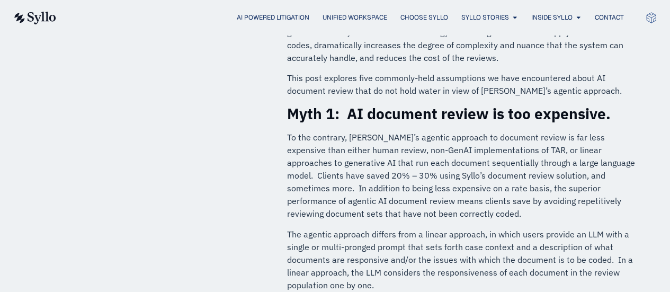
click at [428, 142] on p "To the contrary, Syllo’s agentic approach to document review is far less expens…" at bounding box center [462, 175] width 351 height 89
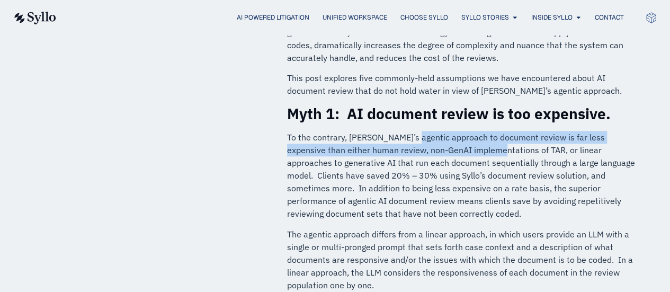
drag, startPoint x: 428, startPoint y: 142, endPoint x: 428, endPoint y: 150, distance: 7.4
click at [428, 150] on p "To the contrary, Syllo’s agentic approach to document review is far less expens…" at bounding box center [462, 175] width 351 height 89
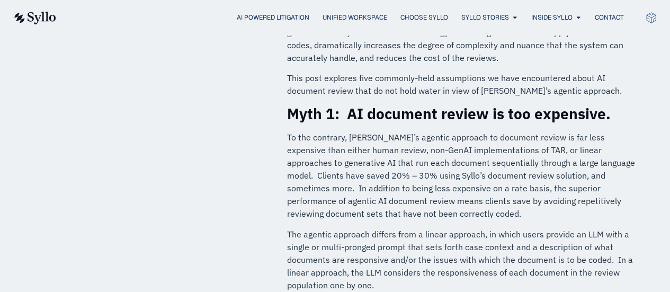
click at [428, 150] on p "To the contrary, Syllo’s agentic approach to document review is far less expens…" at bounding box center [462, 175] width 351 height 89
click at [424, 167] on p "To the contrary, Syllo’s agentic approach to document review is far less expens…" at bounding box center [462, 175] width 351 height 89
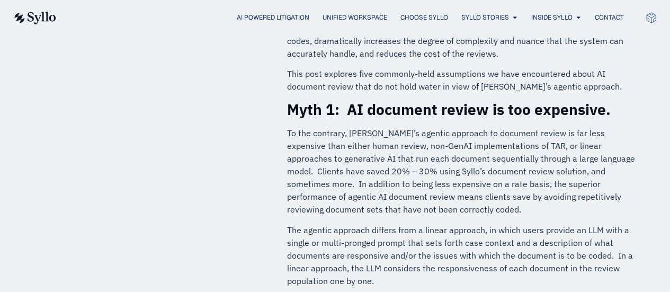
scroll to position [386, 0]
click at [466, 236] on p "The agentic approach differs from a linear approach, in which users provide an …" at bounding box center [462, 256] width 351 height 64
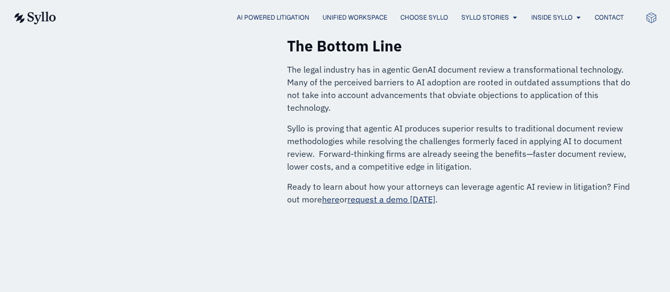
scroll to position [1634, 0]
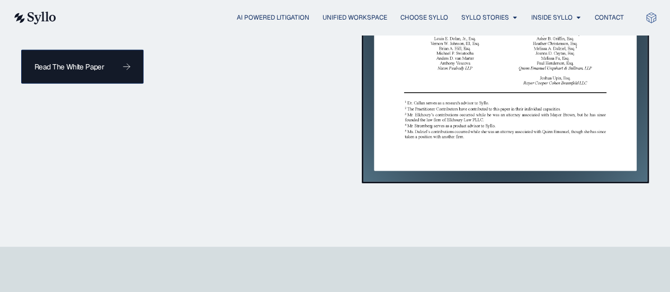
scroll to position [1224, 0]
